Goal: Register for event/course

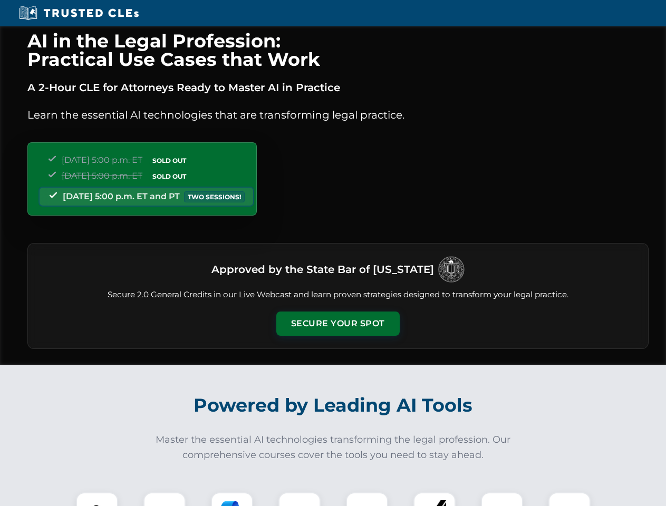
click at [338, 324] on button "Secure Your Spot" at bounding box center [337, 324] width 123 height 24
click at [97, 499] on img at bounding box center [97, 513] width 31 height 31
click at [165, 499] on div at bounding box center [164, 514] width 42 height 42
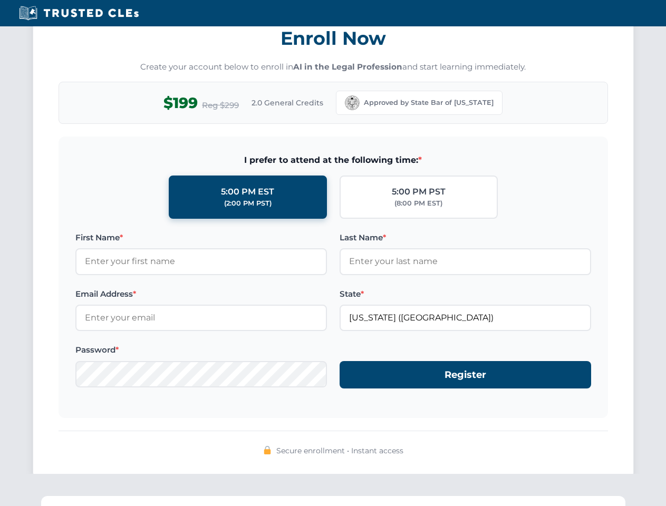
scroll to position [1035, 0]
